Goal: Task Accomplishment & Management: Use online tool/utility

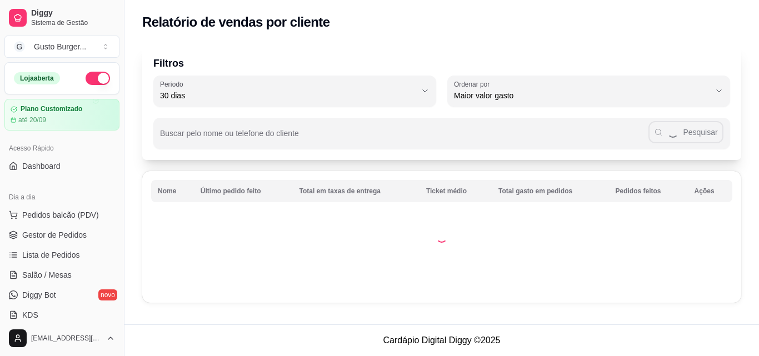
select select "30"
select select "HIGHEST_TOTAL_SPENT_WITH_ORDERS"
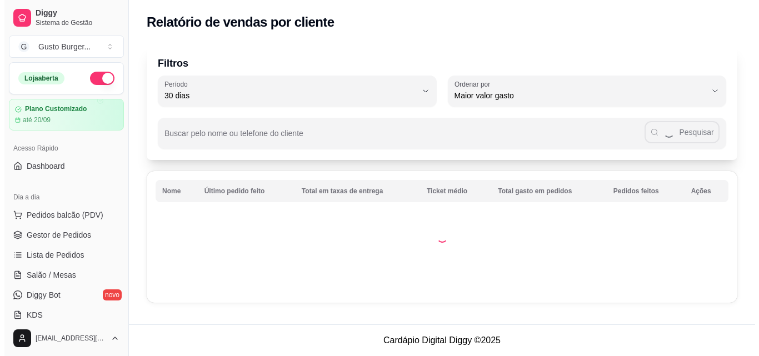
scroll to position [222, 0]
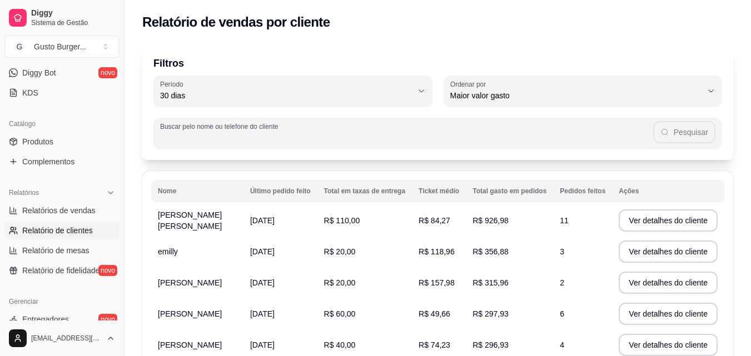
click at [263, 135] on input "Buscar pelo nome ou telefone do cliente" at bounding box center [406, 137] width 493 height 11
type input "[PERSON_NAME]"
click at [669, 139] on button "Pesquisar" at bounding box center [685, 132] width 62 height 22
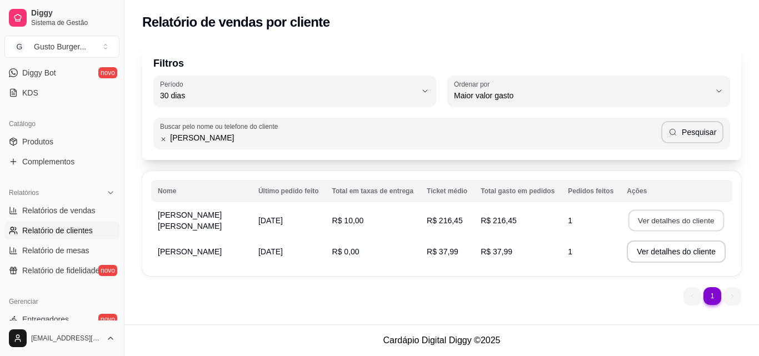
click at [635, 222] on button "Ver detalhes do cliente" at bounding box center [677, 221] width 96 height 22
click at [650, 219] on button "Ver detalhes do cliente" at bounding box center [676, 221] width 99 height 22
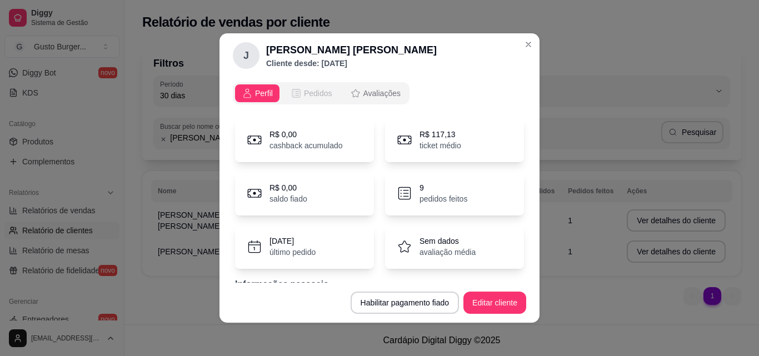
click at [305, 96] on span "Pedidos" at bounding box center [318, 93] width 28 height 11
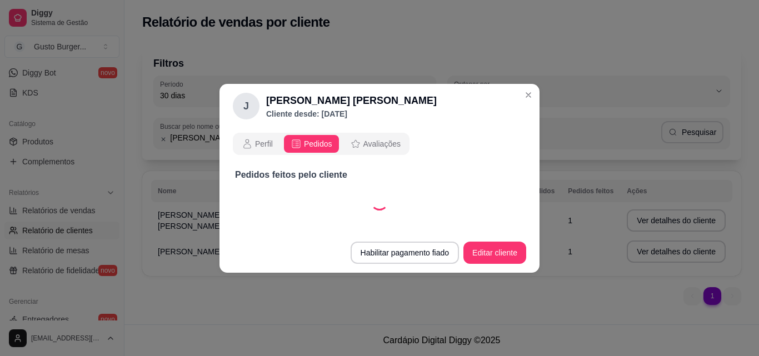
select select "30"
select select "ALL"
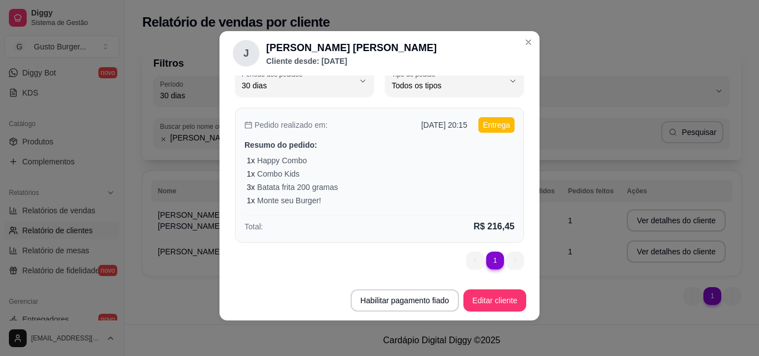
scroll to position [0, 0]
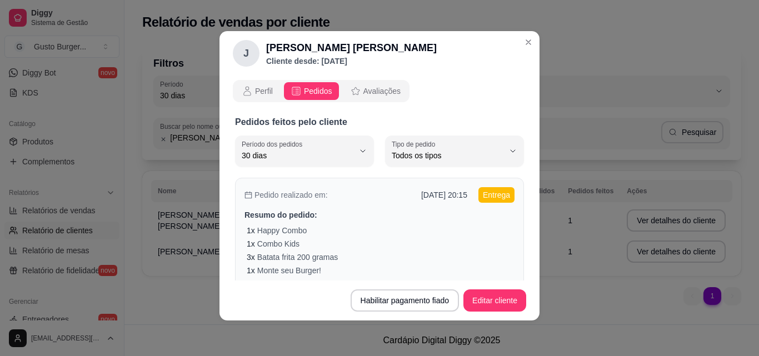
click at [369, 233] on div "1 x Happy Combo" at bounding box center [381, 230] width 268 height 11
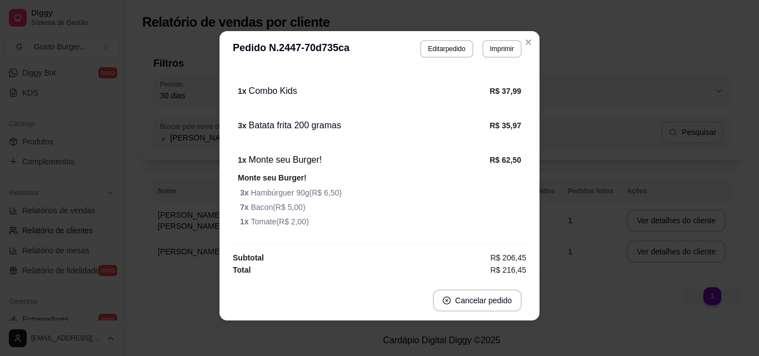
scroll to position [310, 0]
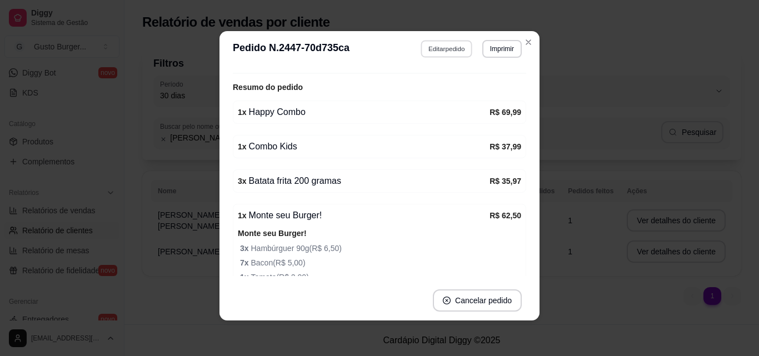
click at [443, 49] on button "Editar pedido" at bounding box center [447, 48] width 52 height 17
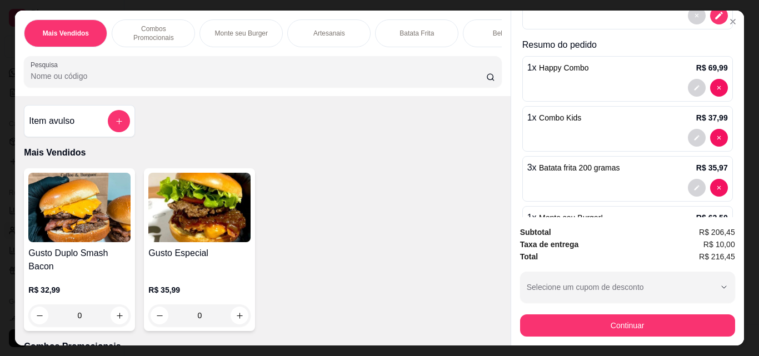
scroll to position [261, 0]
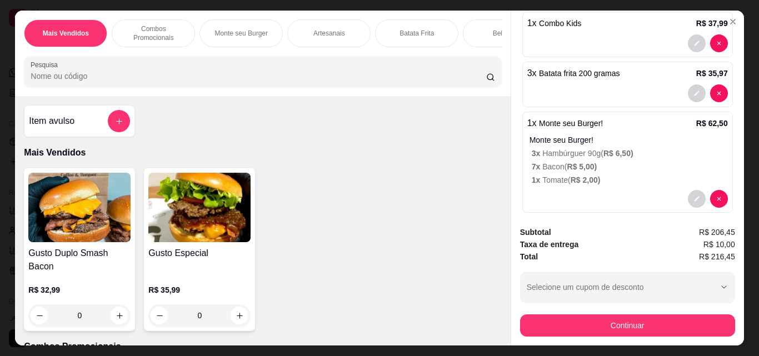
click at [557, 148] on p "3 x Hambúrguer 90g ( R$ 6,50 )" at bounding box center [630, 153] width 196 height 11
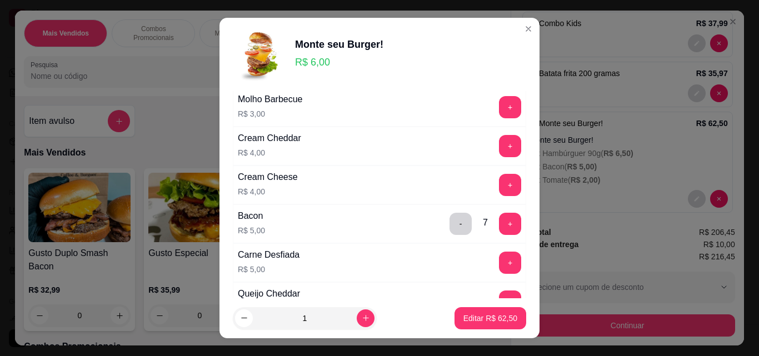
scroll to position [540, 0]
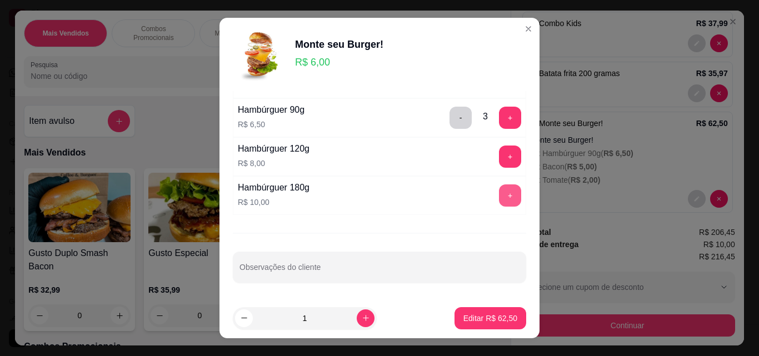
click at [499, 195] on button "+" at bounding box center [510, 196] width 22 height 22
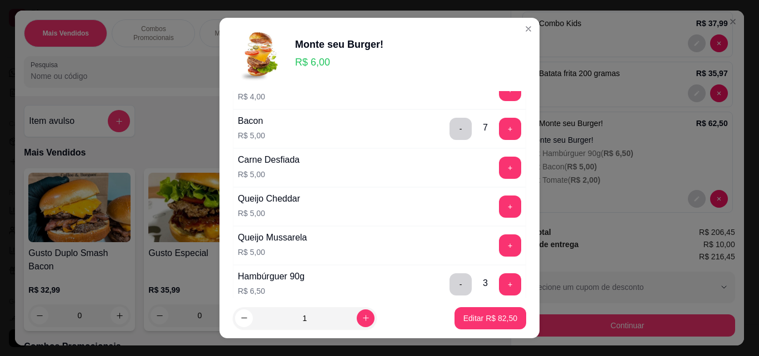
scroll to position [484, 0]
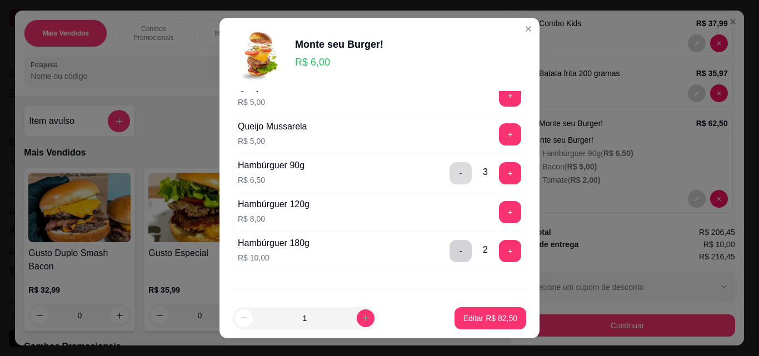
click at [450, 177] on button "-" at bounding box center [461, 173] width 22 height 22
click at [450, 177] on button "-" at bounding box center [461, 174] width 22 height 22
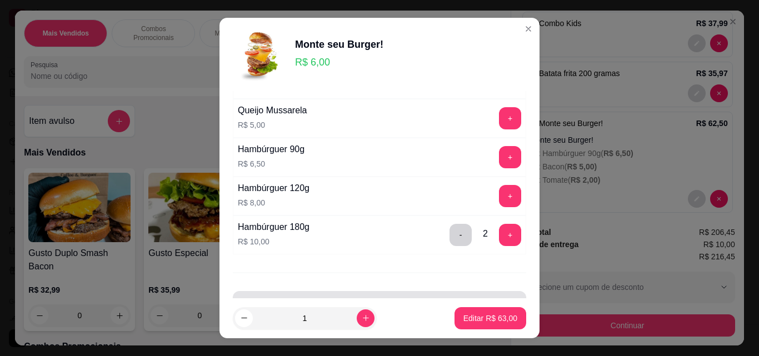
scroll to position [540, 0]
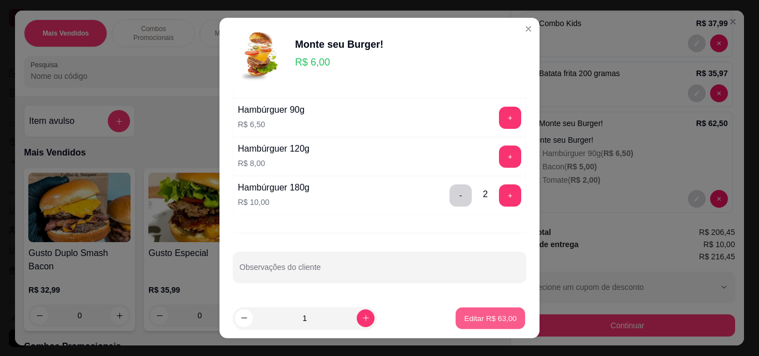
click at [473, 319] on p "Editar R$ 63,00" at bounding box center [490, 318] width 52 height 11
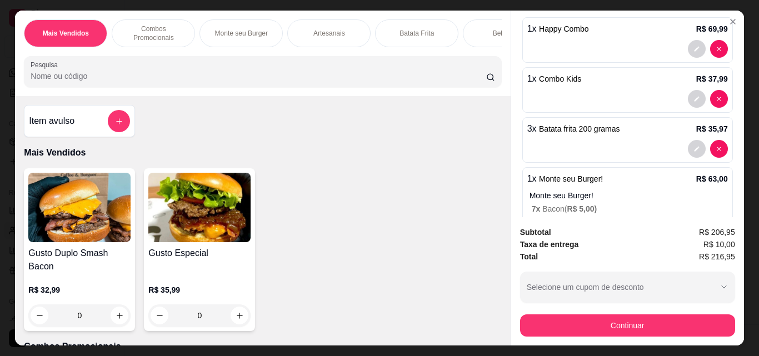
scroll to position [150, 0]
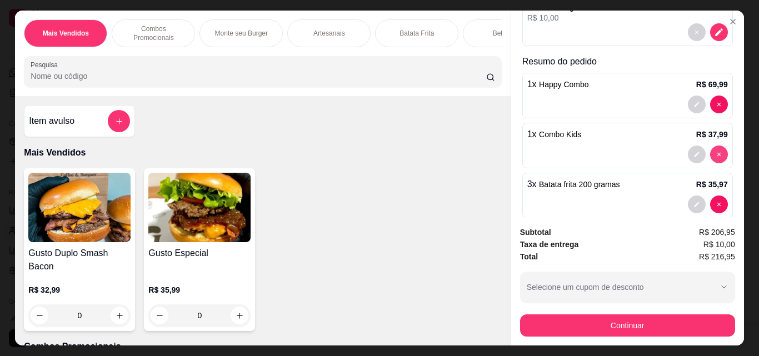
type input "0"
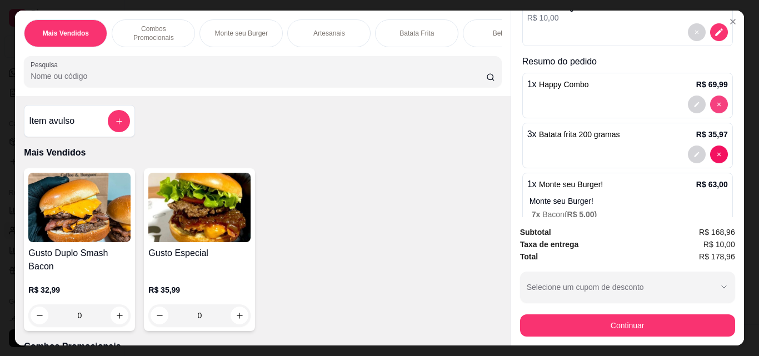
type input "0"
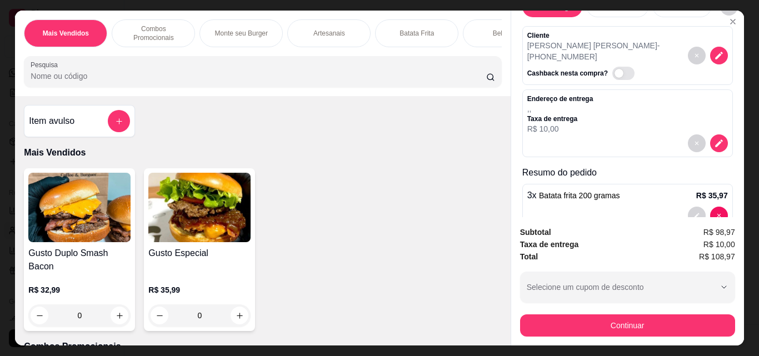
scroll to position [0, 0]
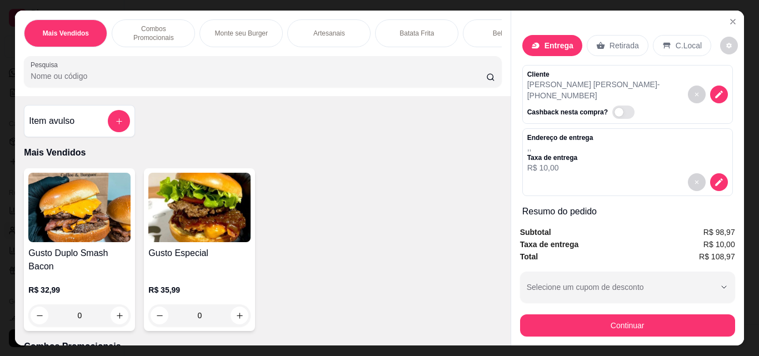
click at [119, 315] on div "0" at bounding box center [79, 316] width 102 height 22
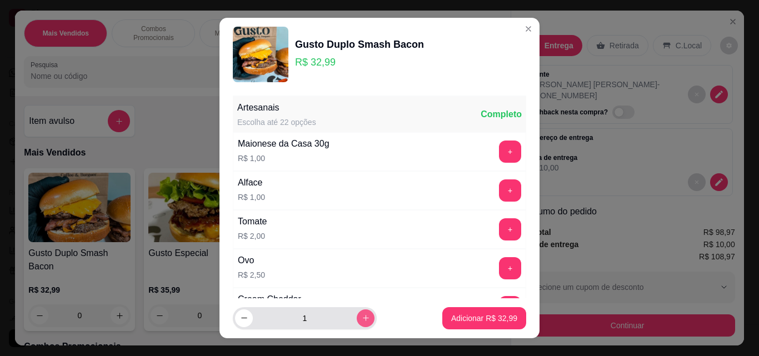
click at [357, 317] on button "increase-product-quantity" at bounding box center [366, 319] width 18 height 18
type input "2"
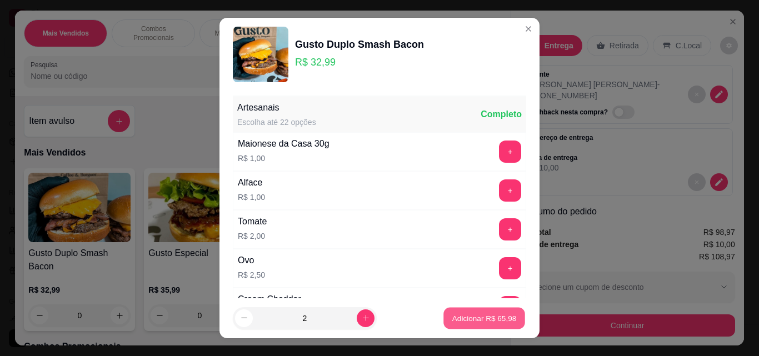
click at [459, 311] on button "Adicionar R$ 65,98" at bounding box center [485, 319] width 82 height 22
type input "2"
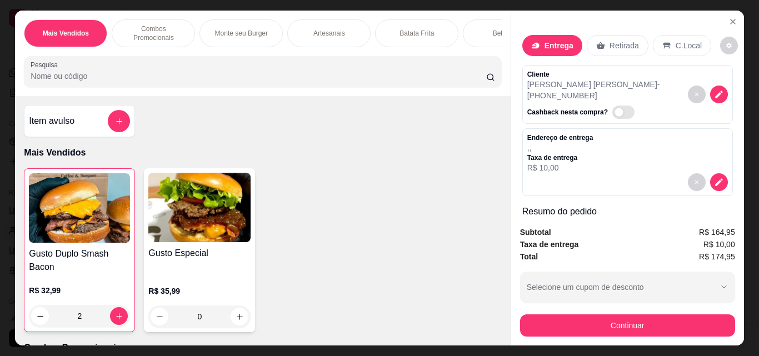
click at [601, 43] on div "Retirada" at bounding box center [618, 45] width 62 height 21
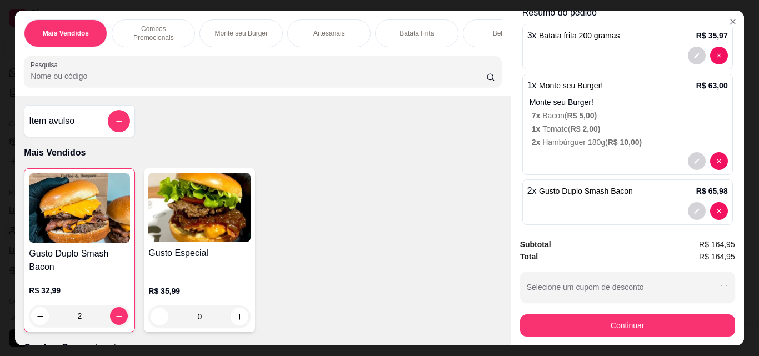
scroll to position [29, 0]
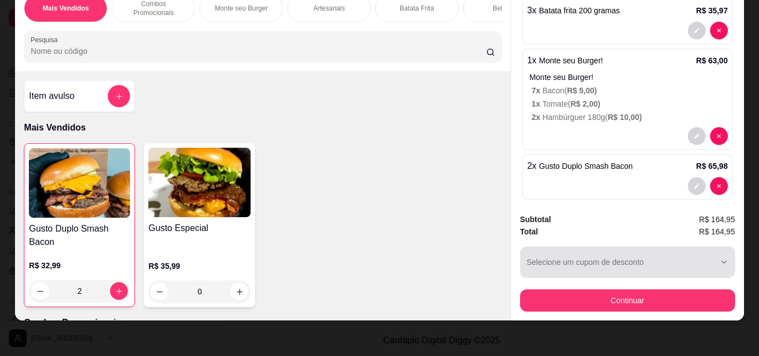
click at [607, 249] on button "Selecione um cupom de desconto" at bounding box center [627, 262] width 215 height 31
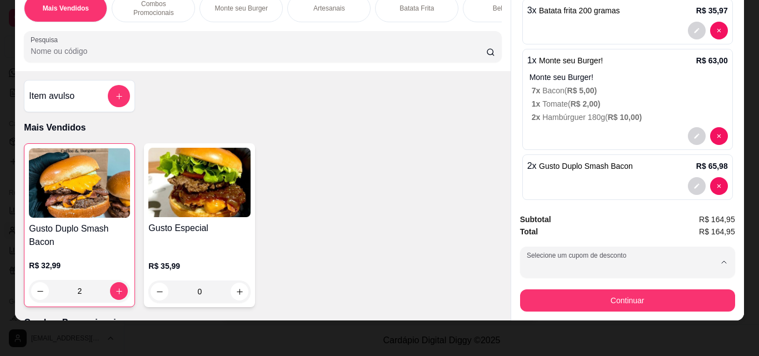
click at [597, 214] on div "Subtotal R$ 164,95" at bounding box center [627, 219] width 215 height 12
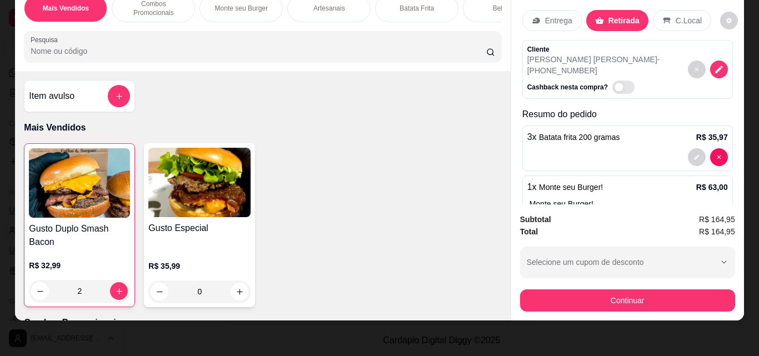
scroll to position [56, 0]
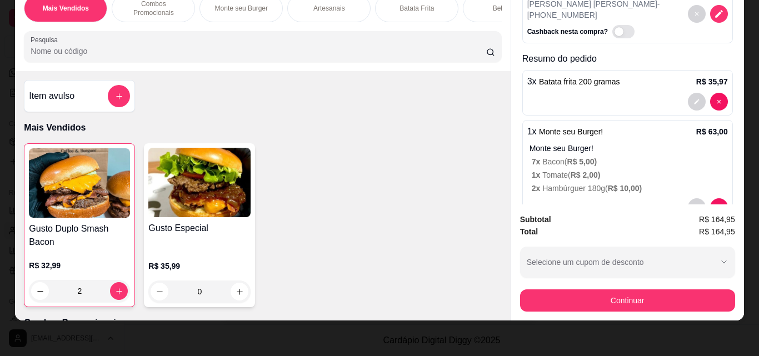
click at [546, 213] on div "Subtotal R$ 164,95 Total R$ 164,95 Selecione um cupom de desconto PRIMEIROPEDID…" at bounding box center [627, 262] width 215 height 98
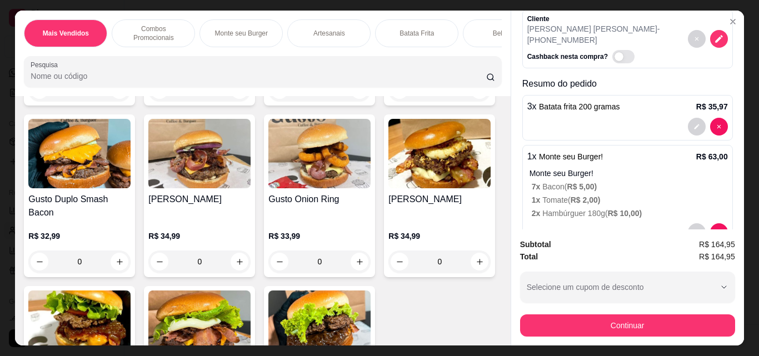
scroll to position [0, 0]
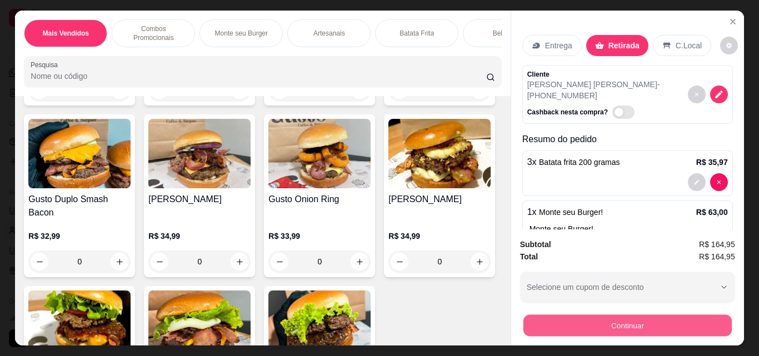
click at [645, 315] on button "Continuar" at bounding box center [627, 326] width 208 height 22
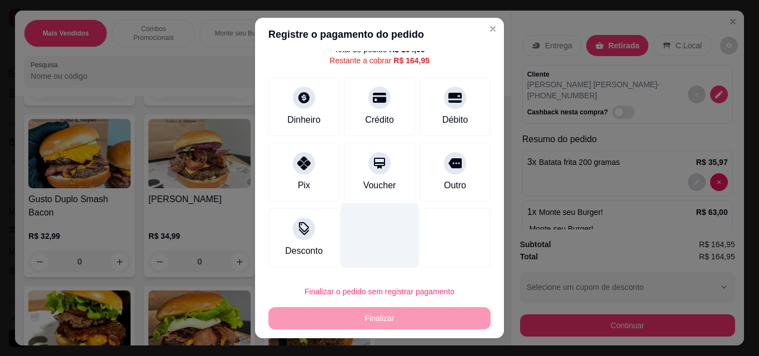
scroll to position [18, 0]
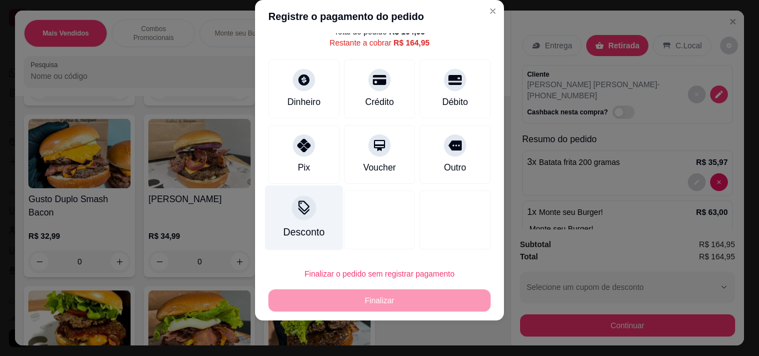
click at [307, 207] on div at bounding box center [304, 208] width 24 height 24
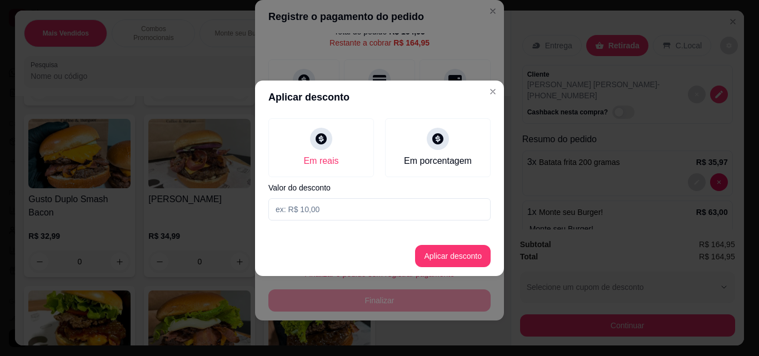
click at [340, 215] on input at bounding box center [380, 209] width 222 height 22
type input "12,00"
click at [440, 255] on button "Aplicar desconto" at bounding box center [453, 256] width 76 height 22
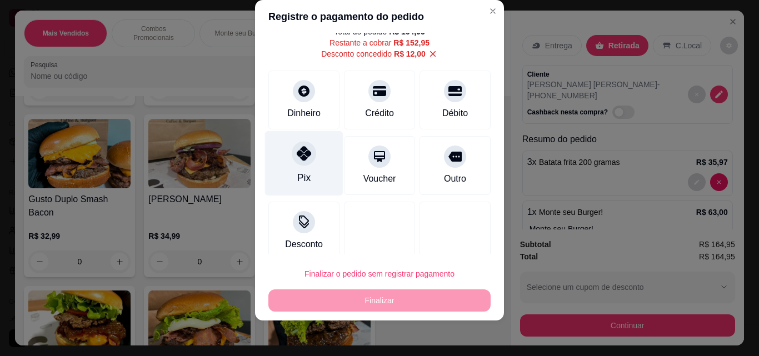
click at [311, 185] on div "Pix" at bounding box center [304, 163] width 78 height 65
type input "R$ 0,00"
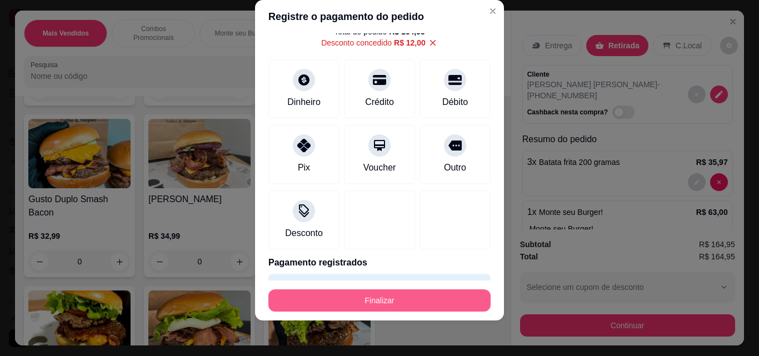
click at [361, 300] on button "Finalizar" at bounding box center [380, 301] width 222 height 22
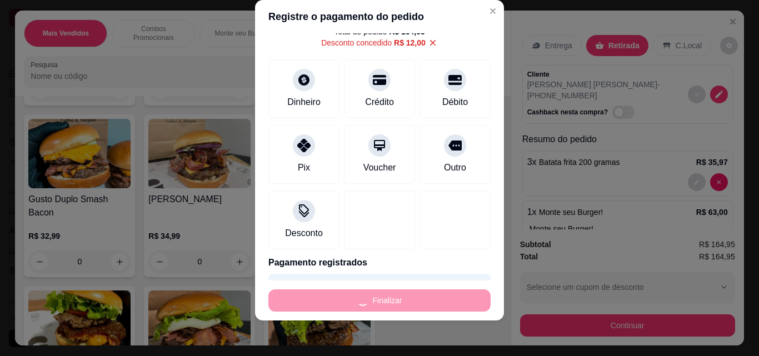
type input "0"
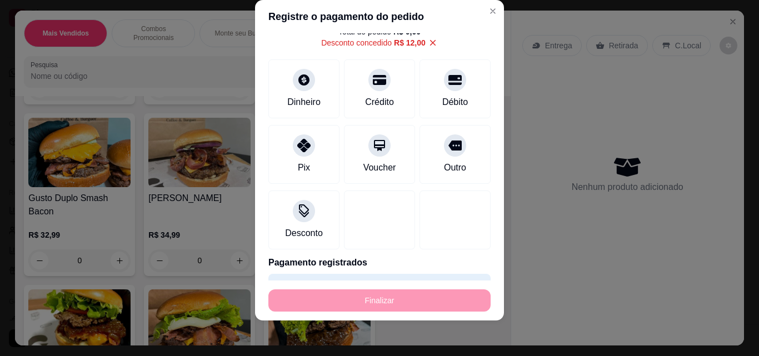
type input "-R$ 164,95"
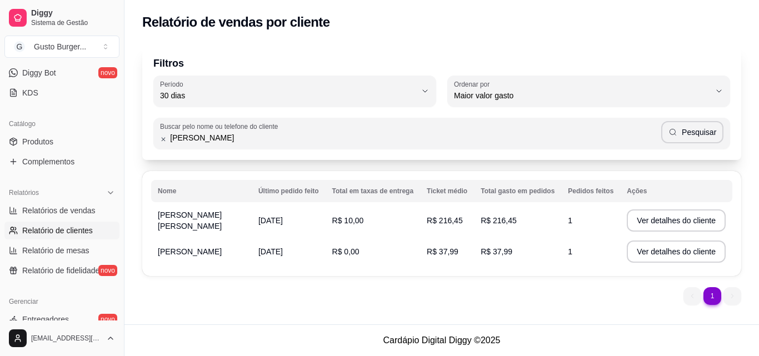
scroll to position [0, 0]
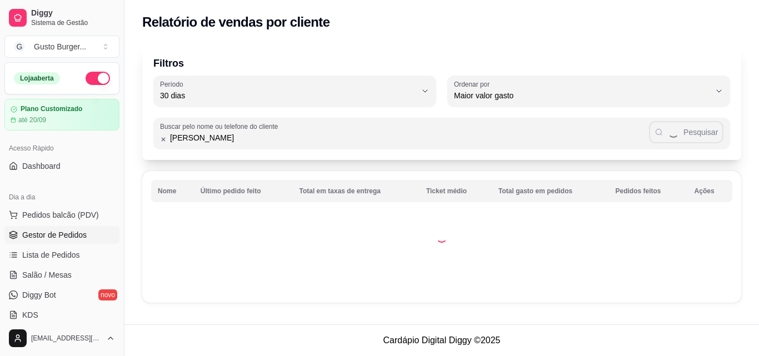
click at [69, 230] on span "Gestor de Pedidos" at bounding box center [54, 235] width 64 height 11
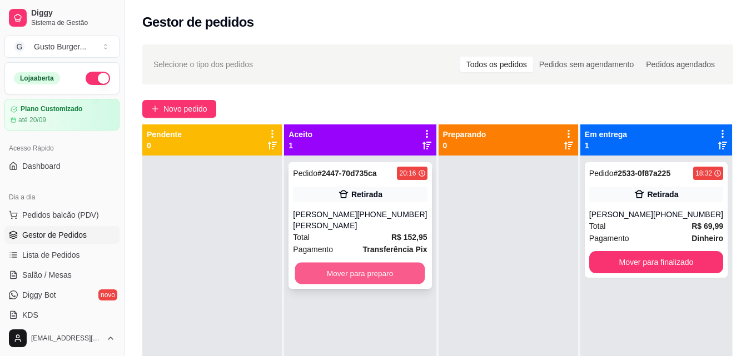
click at [347, 272] on button "Mover para preparo" at bounding box center [360, 274] width 130 height 22
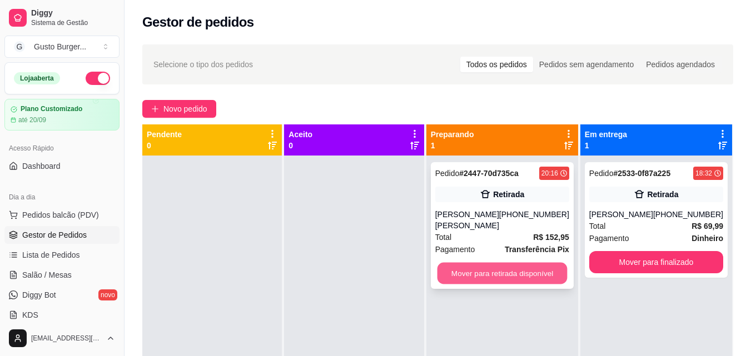
click at [481, 273] on button "Mover para retirada disponível" at bounding box center [502, 274] width 130 height 22
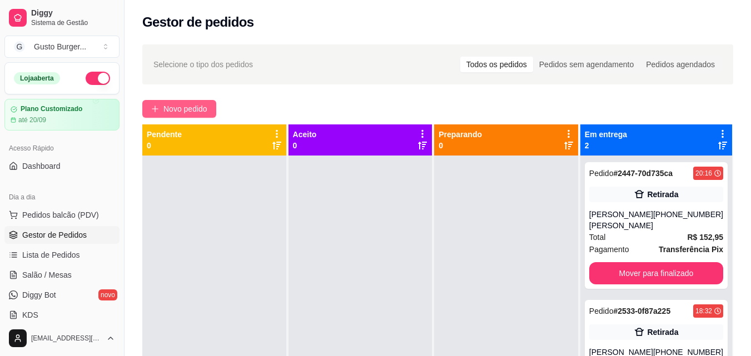
click at [181, 117] on button "Novo pedido" at bounding box center [179, 109] width 74 height 18
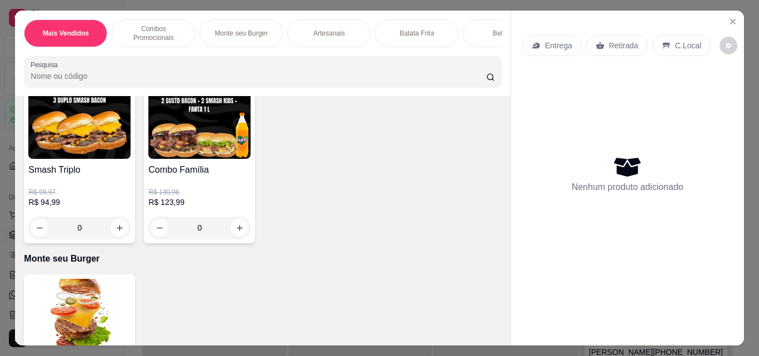
scroll to position [556, 0]
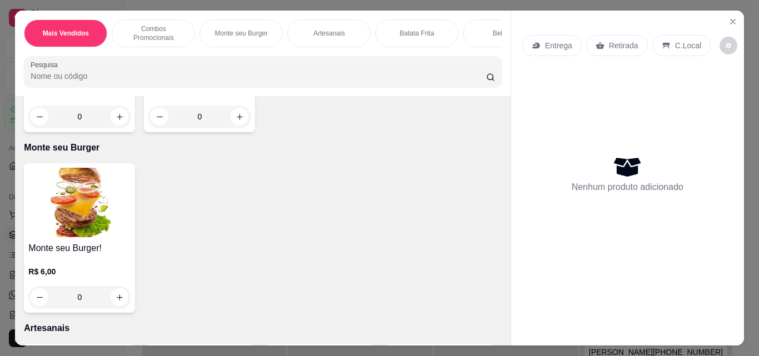
click at [123, 308] on div "0" at bounding box center [79, 297] width 102 height 22
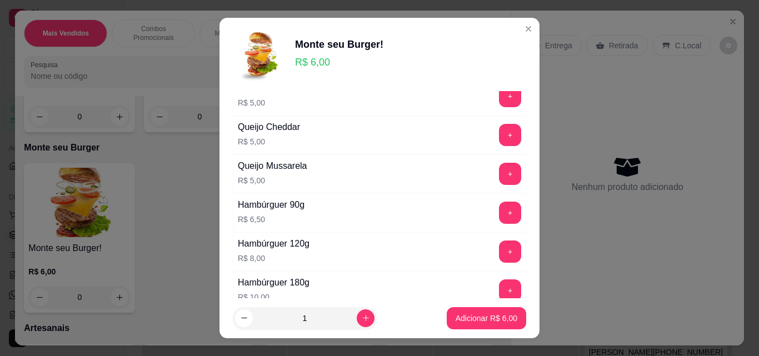
scroll to position [500, 0]
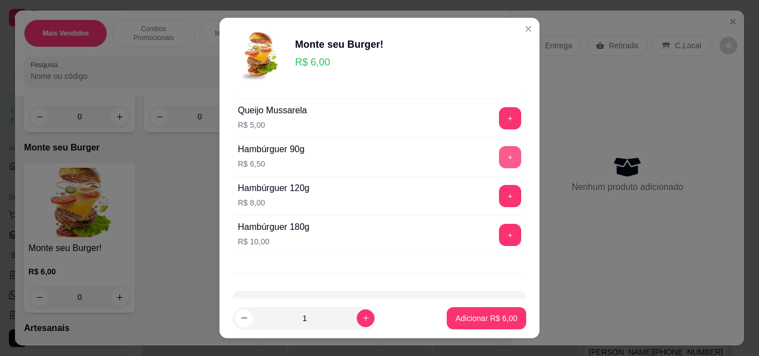
click at [499, 157] on button "+" at bounding box center [510, 157] width 22 height 22
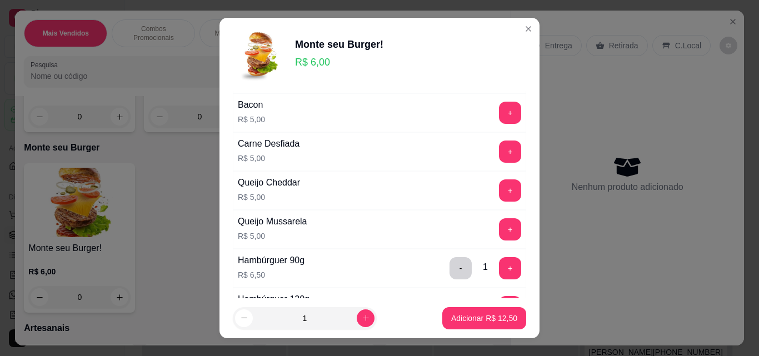
scroll to position [278, 0]
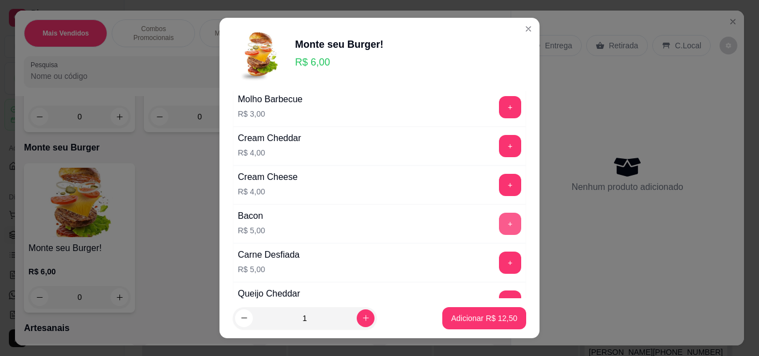
click at [499, 223] on button "+" at bounding box center [510, 224] width 22 height 22
click at [500, 223] on button "+" at bounding box center [511, 224] width 22 height 22
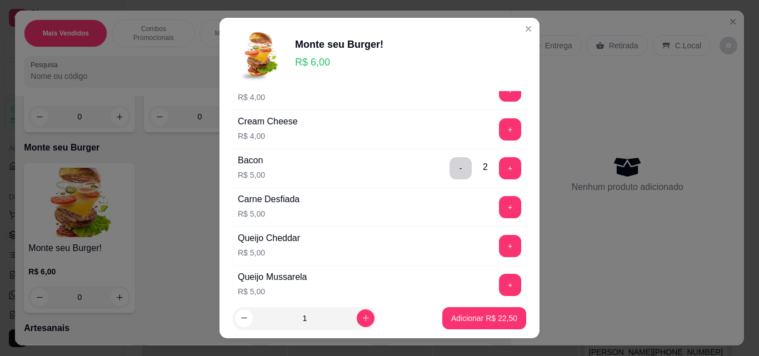
scroll to position [389, 0]
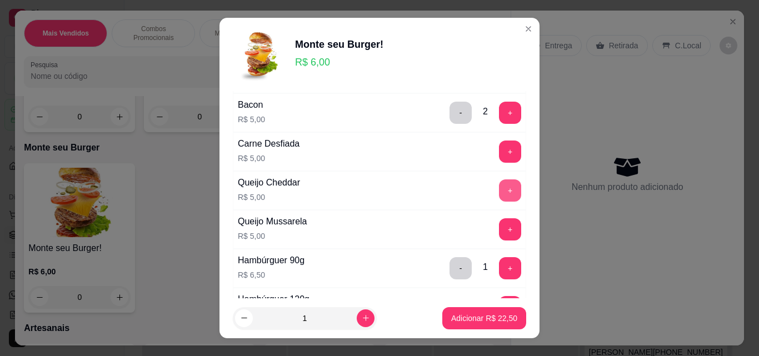
click at [499, 188] on button "+" at bounding box center [510, 191] width 22 height 22
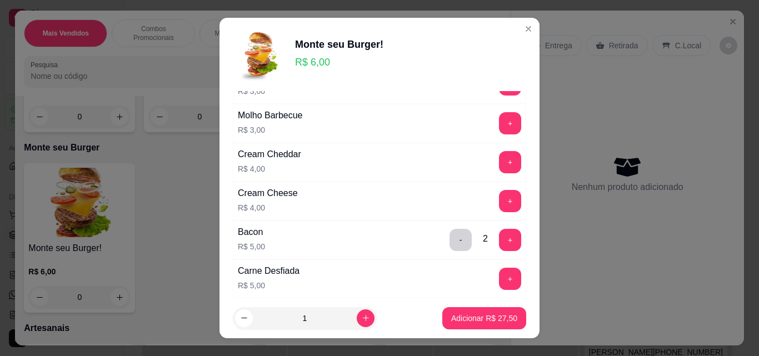
scroll to position [151, 0]
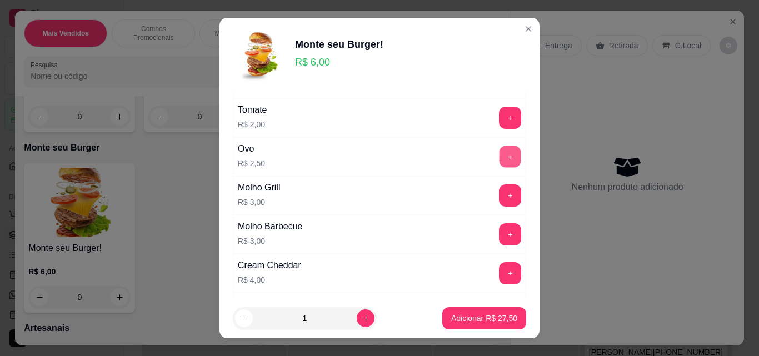
click at [500, 161] on button "+" at bounding box center [511, 157] width 22 height 22
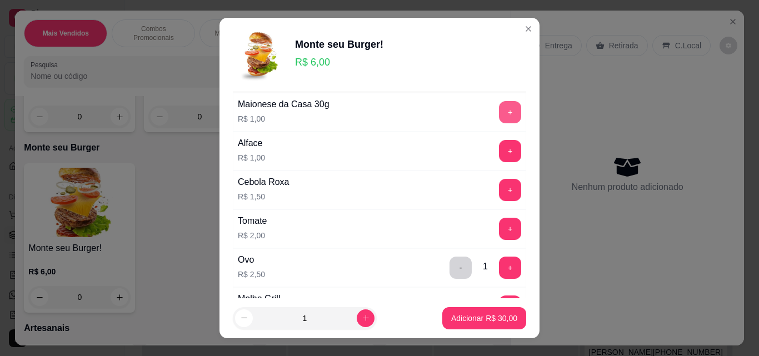
click at [499, 118] on button "+" at bounding box center [510, 112] width 22 height 22
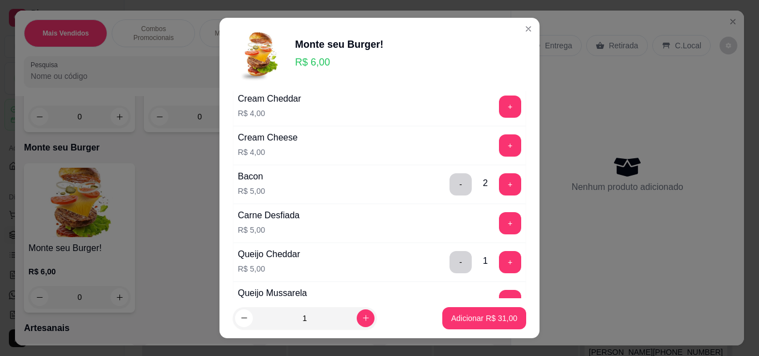
scroll to position [151, 0]
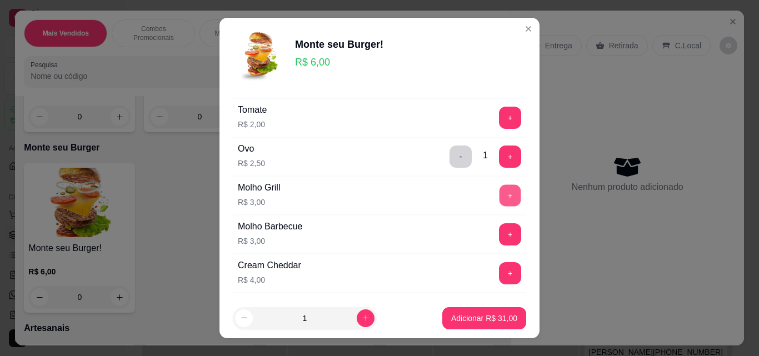
click at [500, 189] on button "+" at bounding box center [511, 196] width 22 height 22
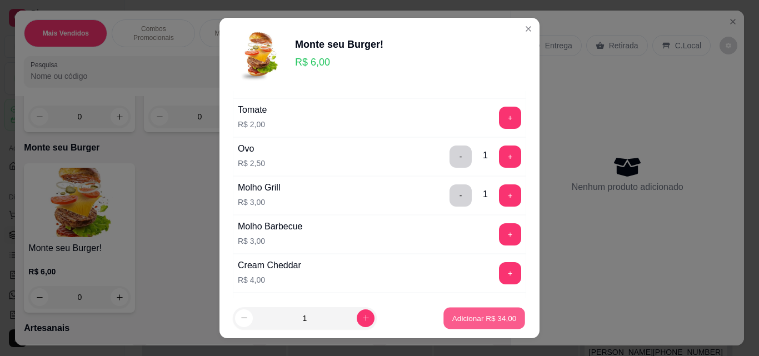
click at [479, 311] on button "Adicionar R$ 34,00" at bounding box center [485, 319] width 82 height 22
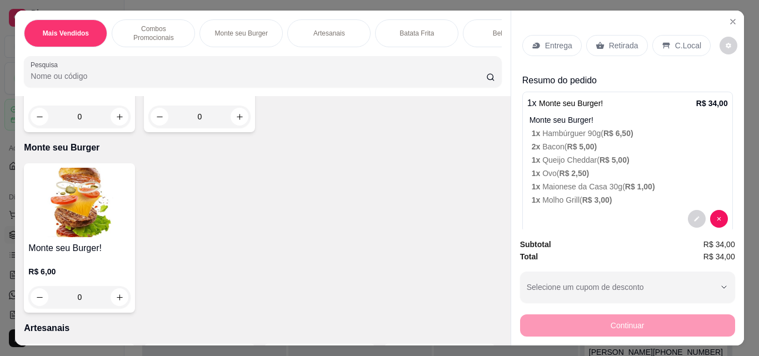
click at [109, 301] on div "0" at bounding box center [79, 297] width 102 height 22
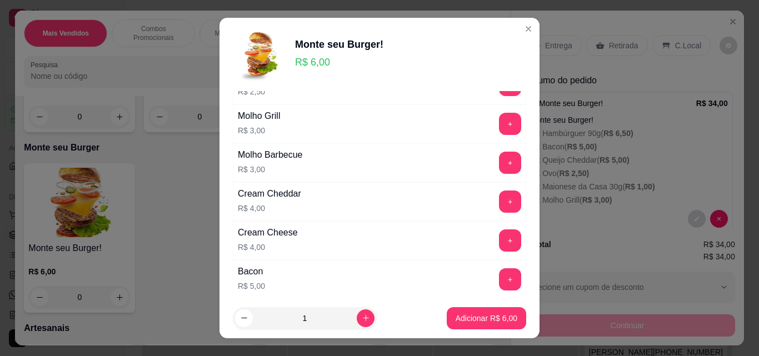
scroll to position [334, 0]
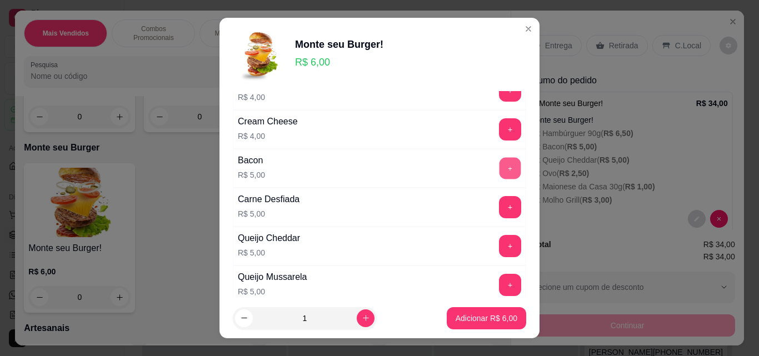
click at [500, 169] on button "+" at bounding box center [511, 169] width 22 height 22
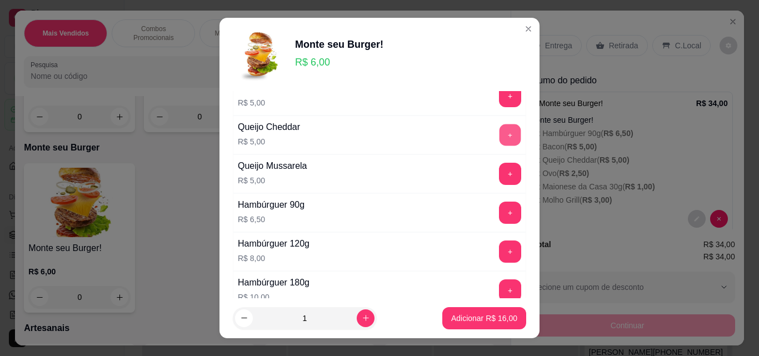
click at [500, 137] on button "+" at bounding box center [511, 136] width 22 height 22
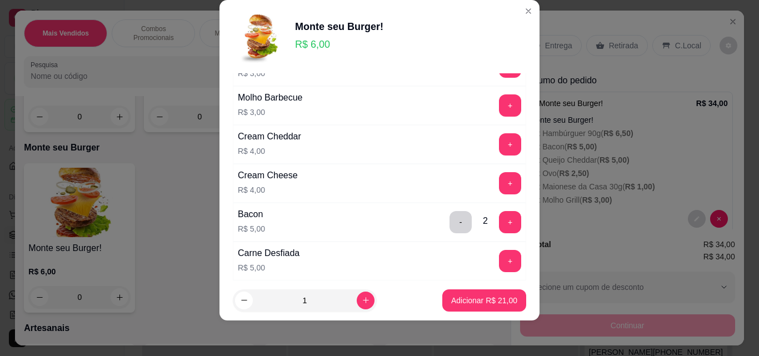
scroll to position [206, 0]
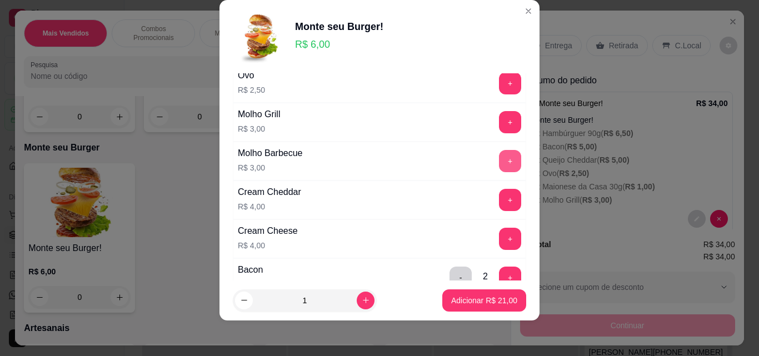
click at [499, 156] on button "+" at bounding box center [510, 161] width 22 height 22
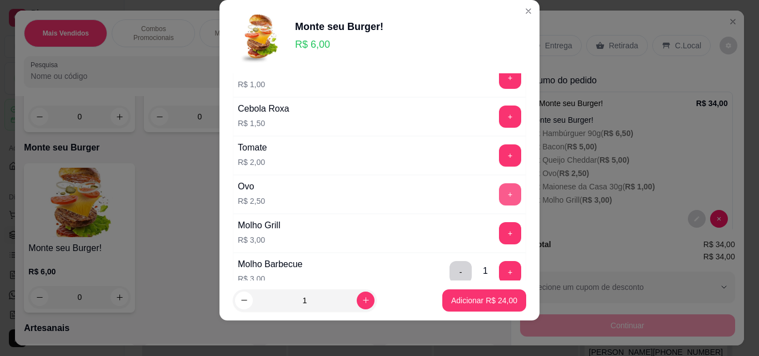
click at [499, 187] on button "+" at bounding box center [510, 194] width 22 height 22
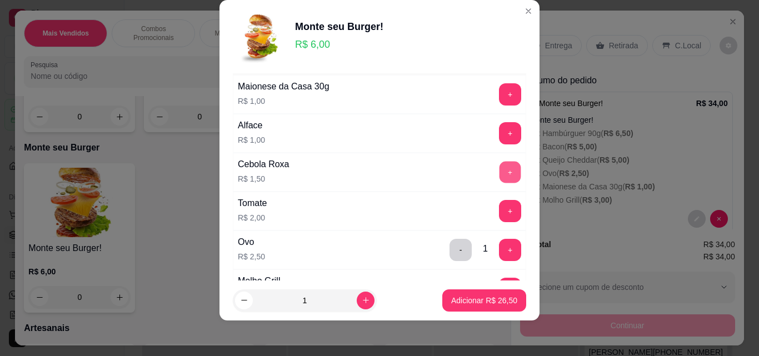
click at [500, 172] on button "+" at bounding box center [511, 173] width 22 height 22
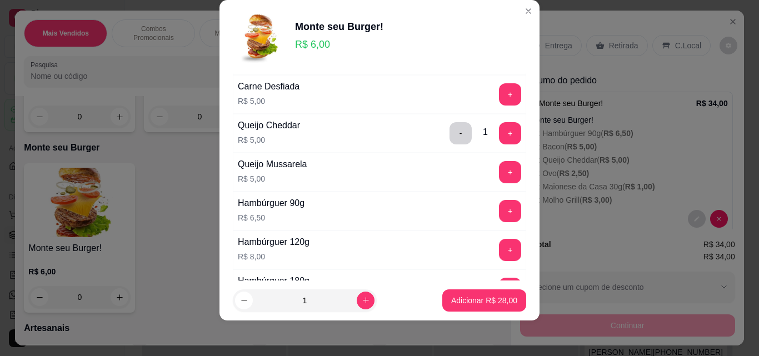
scroll to position [540, 0]
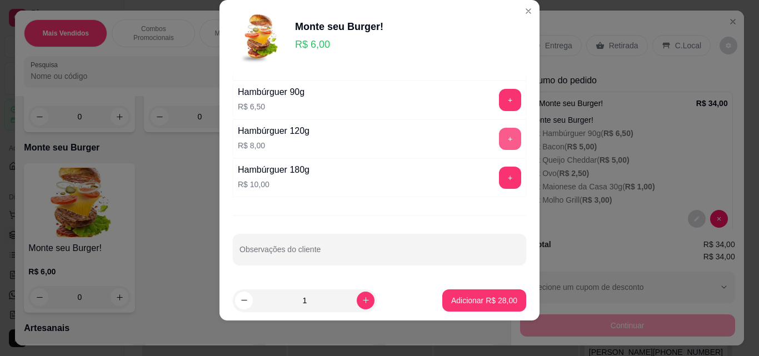
click at [499, 145] on button "+" at bounding box center [510, 139] width 22 height 22
click at [470, 292] on button "Adicionar R$ 36,00" at bounding box center [485, 301] width 84 height 22
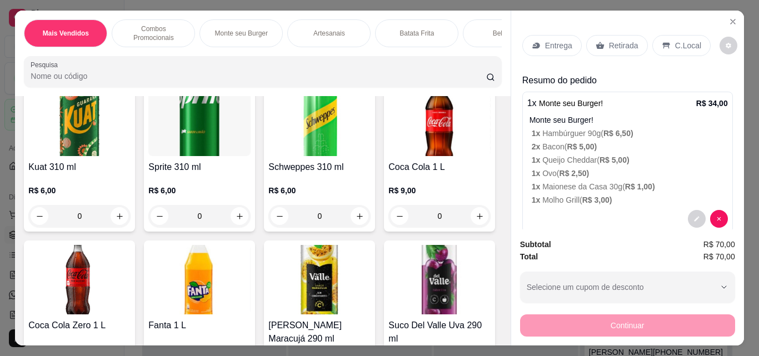
scroll to position [2001, 0]
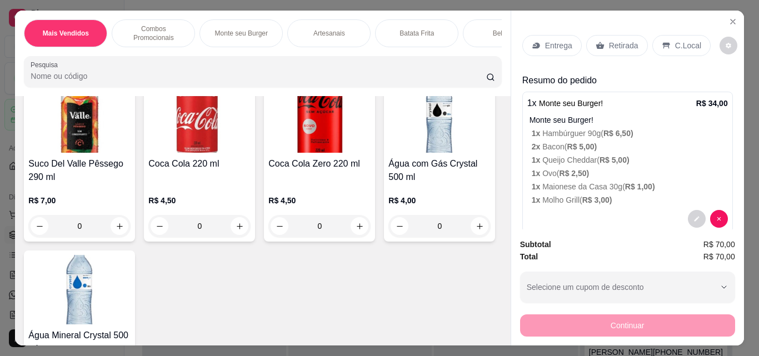
click at [128, 63] on button "increase-product-quantity" at bounding box center [120, 55] width 18 height 18
type input "1"
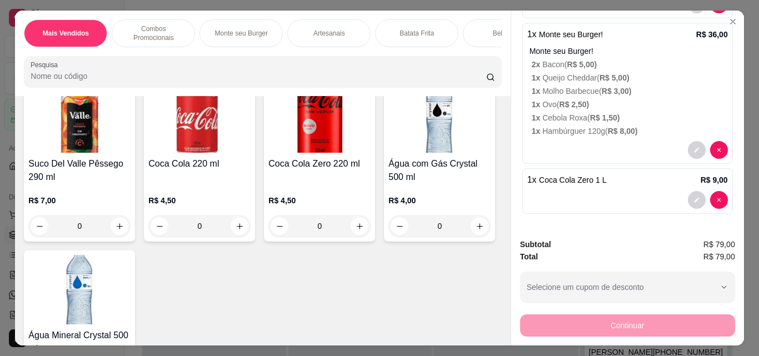
scroll to position [29, 0]
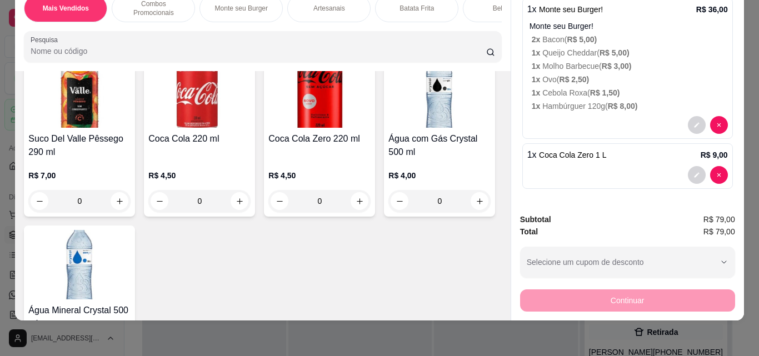
click at [578, 300] on div "Continuar" at bounding box center [627, 299] width 215 height 25
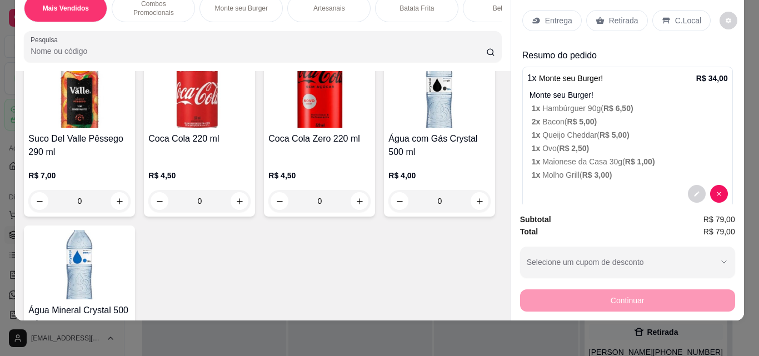
click at [558, 17] on p "Entrega" at bounding box center [558, 20] width 27 height 11
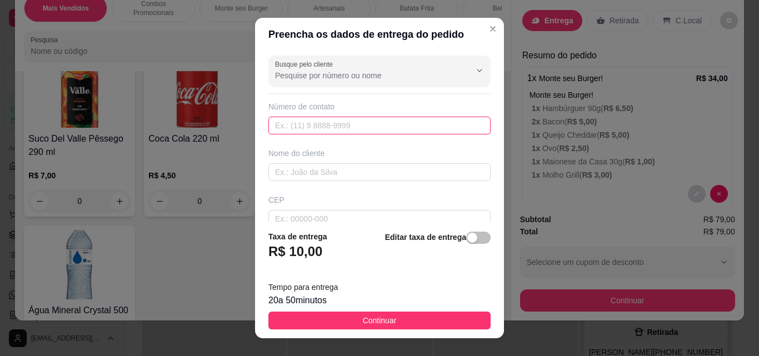
click at [314, 133] on input "text" at bounding box center [380, 126] width 222 height 18
paste input "[PHONE_NUMBER]"
type input "[PHONE_NUMBER]"
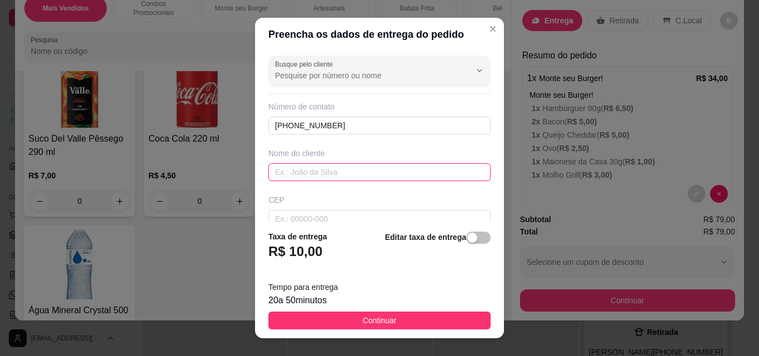
click at [285, 168] on input "text" at bounding box center [380, 172] width 222 height 18
type input "c"
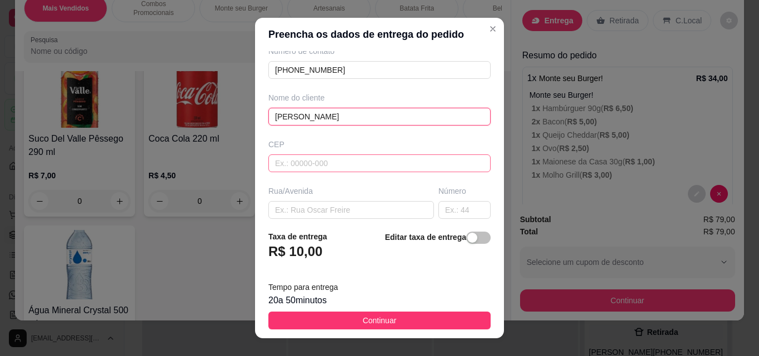
type input "[PERSON_NAME]"
click at [292, 163] on input "text" at bounding box center [380, 164] width 222 height 18
type input "38810000"
type input "Rio Paranaíba"
type input "38810000"
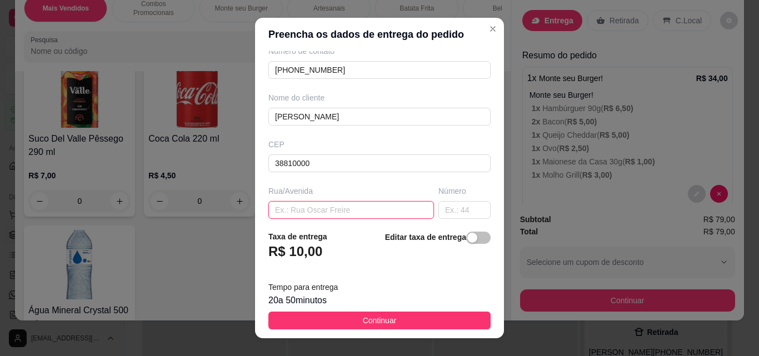
click at [294, 215] on input "text" at bounding box center [352, 210] width 166 height 18
type input "[GEOGRAPHIC_DATA]"
click at [439, 207] on input "text" at bounding box center [465, 210] width 52 height 18
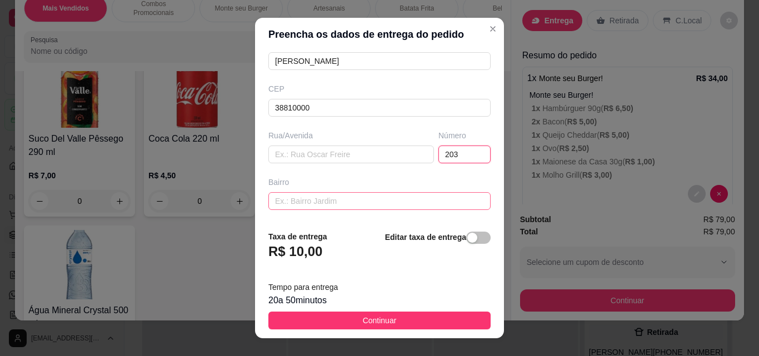
scroll to position [204, 0]
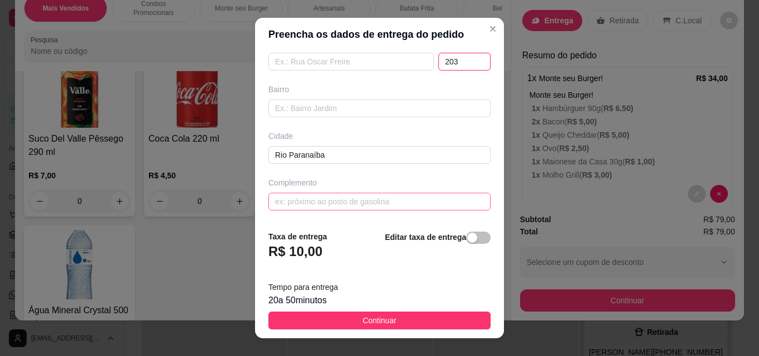
type input "203"
click at [315, 202] on input "text" at bounding box center [380, 202] width 222 height 18
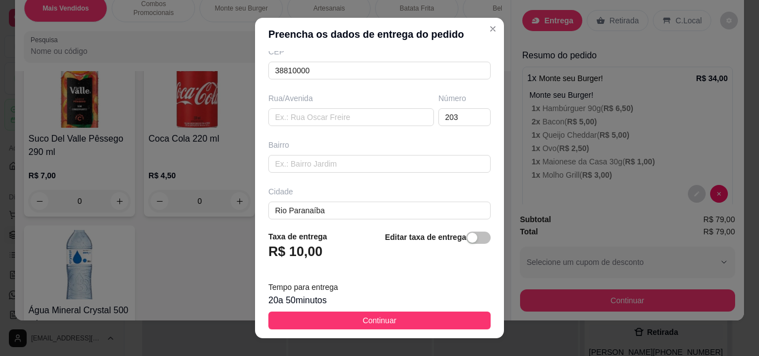
scroll to position [93, 0]
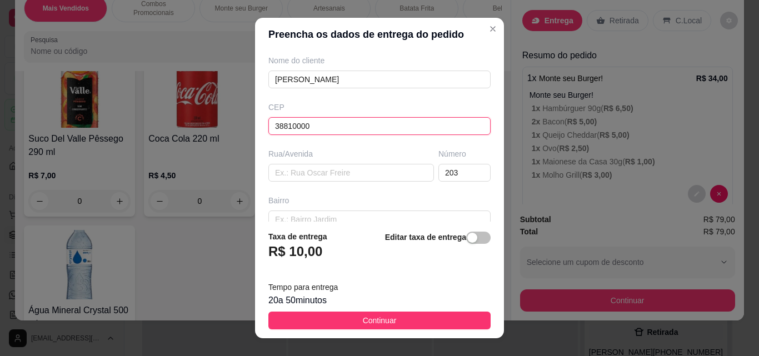
drag, startPoint x: 311, startPoint y: 123, endPoint x: 273, endPoint y: 114, distance: 39.4
click at [273, 121] on input "38810000" at bounding box center [380, 126] width 222 height 18
type input "38800000"
type input "[PERSON_NAME]"
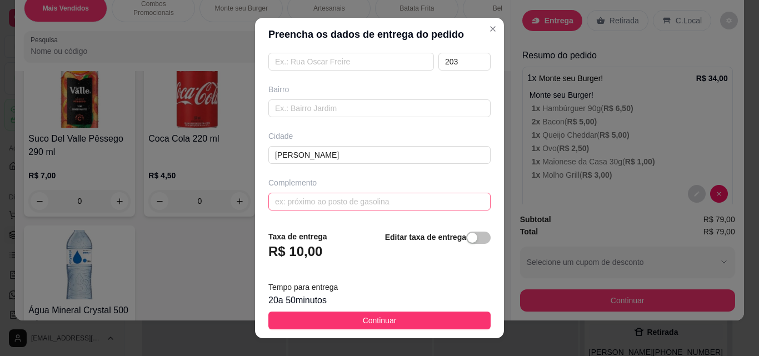
type input "38800000"
click at [297, 201] on input "text" at bounding box center [380, 202] width 222 height 18
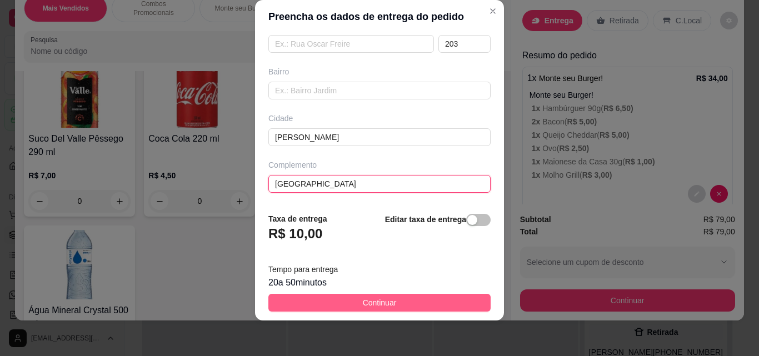
type input "[GEOGRAPHIC_DATA]"
click at [363, 300] on span "Continuar" at bounding box center [380, 303] width 34 height 12
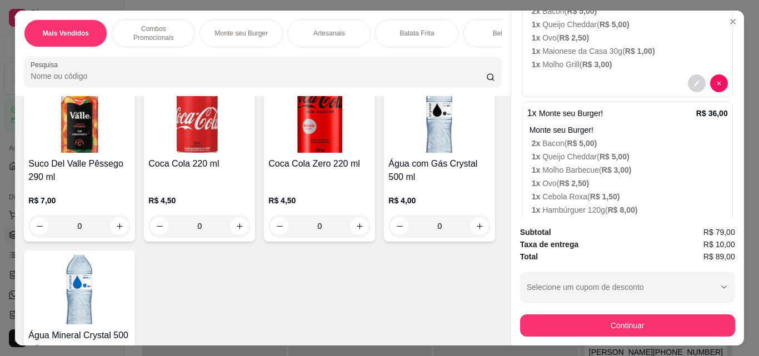
scroll to position [369, 0]
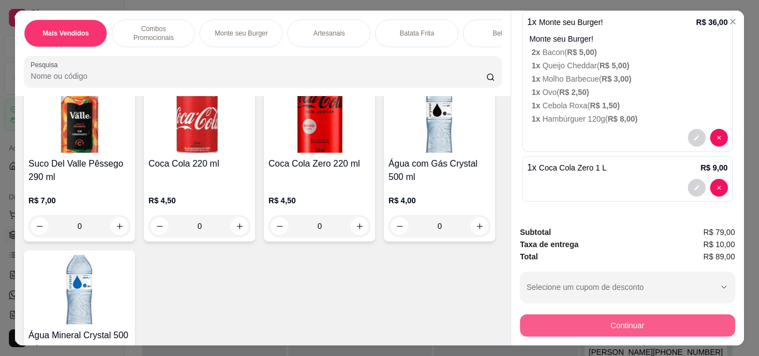
click at [599, 316] on button "Continuar" at bounding box center [627, 326] width 215 height 22
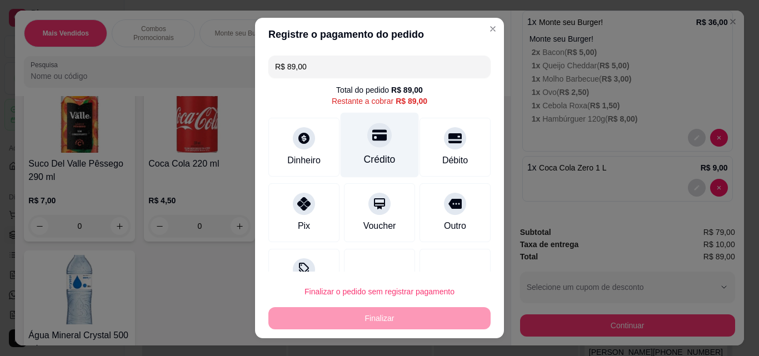
click at [364, 167] on div "Crédito" at bounding box center [380, 159] width 32 height 14
type input "R$ 0,00"
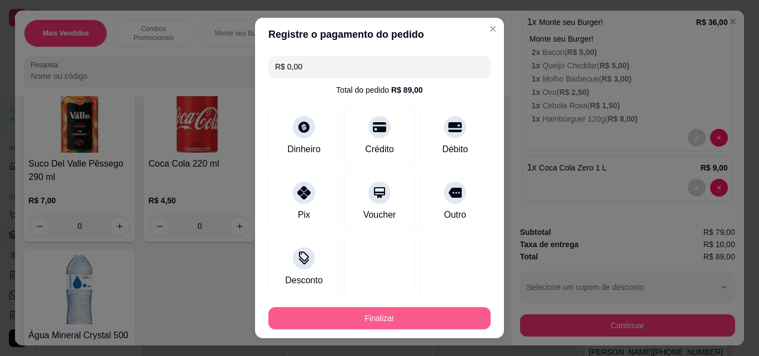
click at [371, 315] on button "Finalizar" at bounding box center [380, 318] width 222 height 22
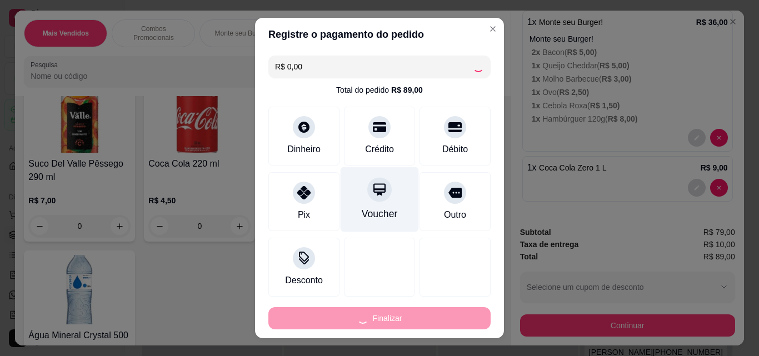
type input "0"
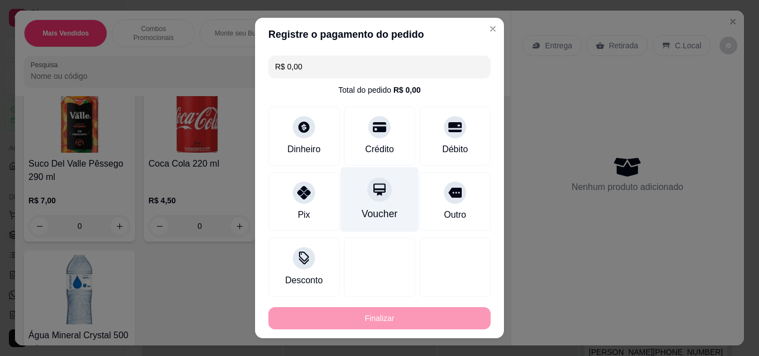
type input "-R$ 89,00"
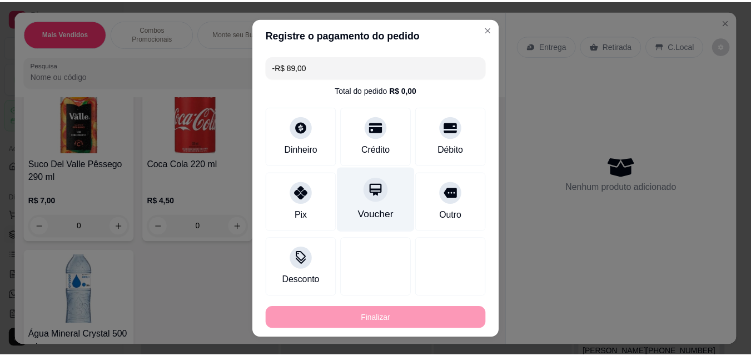
scroll to position [0, 0]
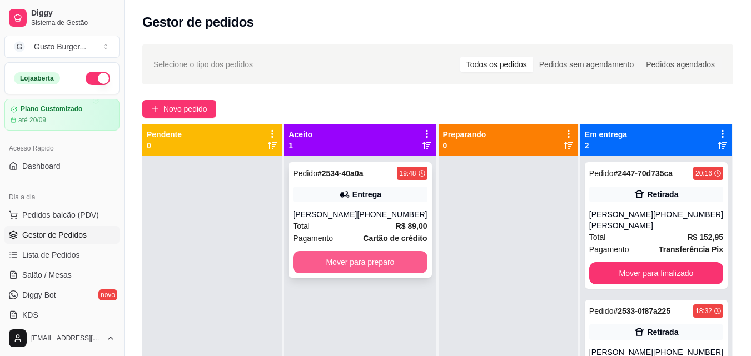
click at [348, 261] on button "Mover para preparo" at bounding box center [360, 262] width 134 height 22
